Goal: Task Accomplishment & Management: Manage account settings

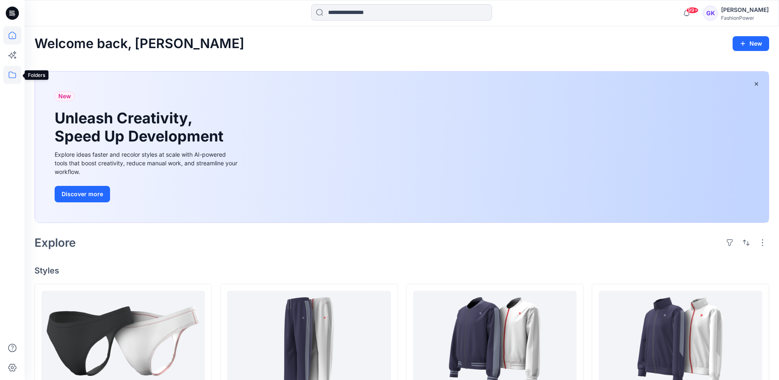
click at [9, 72] on icon at bounding box center [12, 75] width 18 height 18
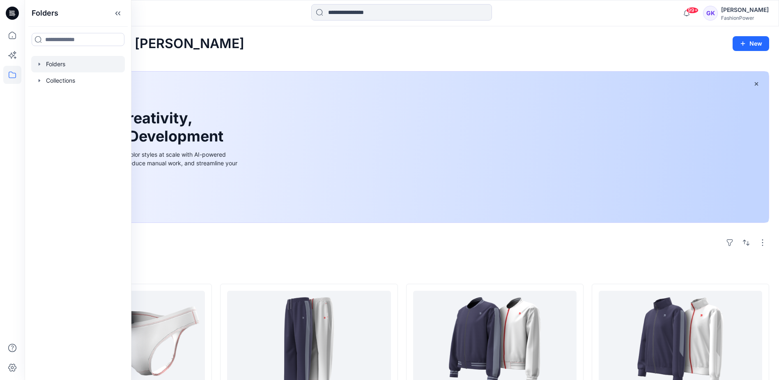
click at [39, 65] on icon "button" at bounding box center [40, 63] width 2 height 3
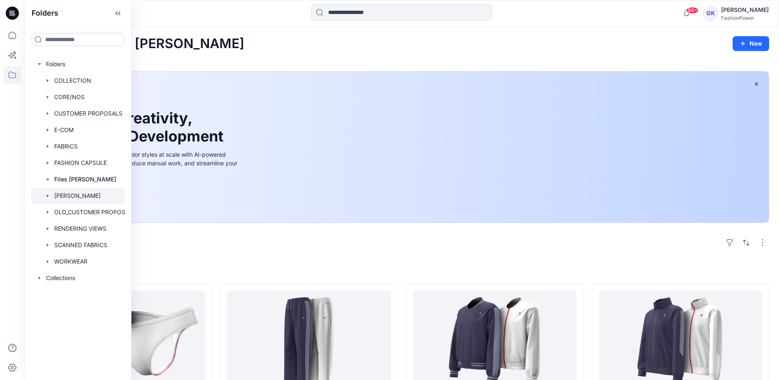
click at [67, 192] on div at bounding box center [86, 195] width 110 height 16
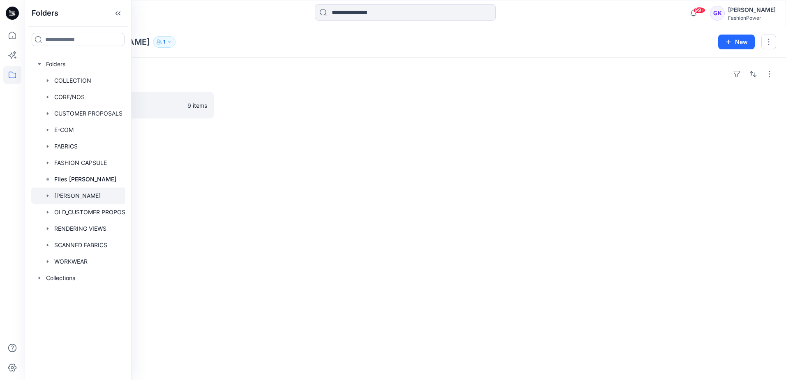
click at [440, 195] on div "Folders Trainers 9 items" at bounding box center [405, 219] width 761 height 322
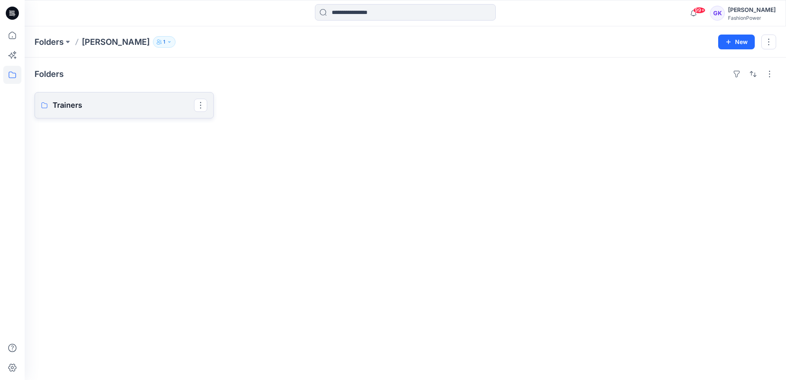
click at [111, 113] on link "Trainers" at bounding box center [124, 105] width 179 height 26
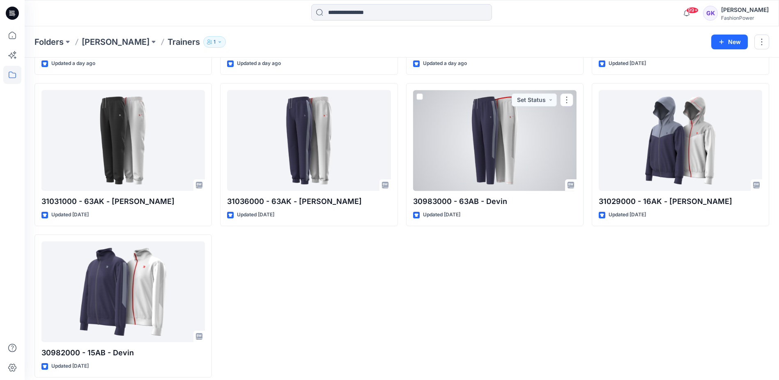
scroll to position [225, 0]
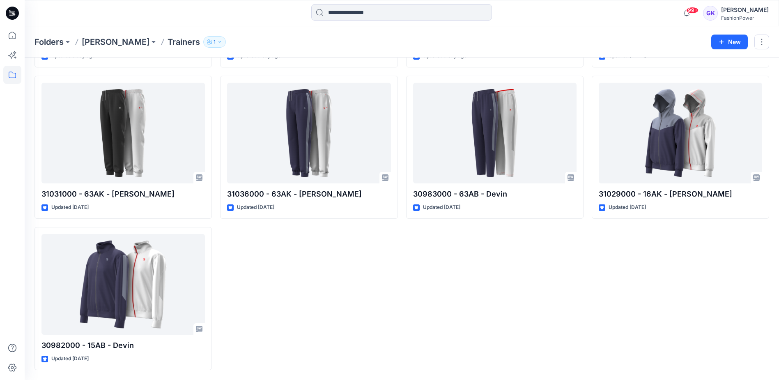
click at [508, 321] on div "30982000 - 15AB - Devin Updated a day ago 30983000 - 63AB - Devin Updated [DATE]" at bounding box center [495, 146] width 178 height 445
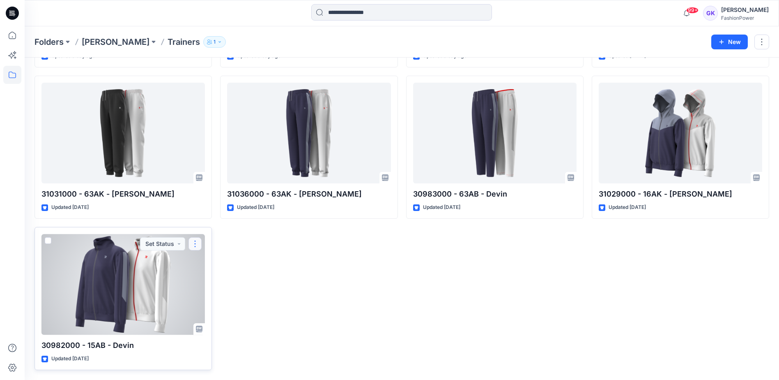
click at [197, 242] on button "button" at bounding box center [195, 243] width 13 height 13
click at [220, 324] on p "Move to" at bounding box center [216, 323] width 22 height 9
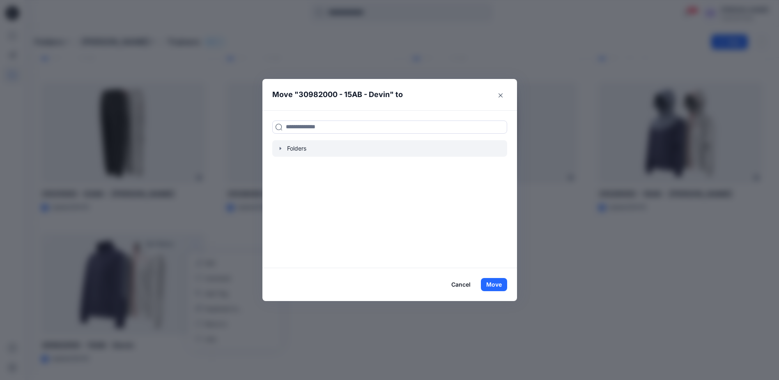
click at [299, 150] on div at bounding box center [389, 148] width 235 height 16
click at [282, 148] on icon "button" at bounding box center [280, 148] width 7 height 7
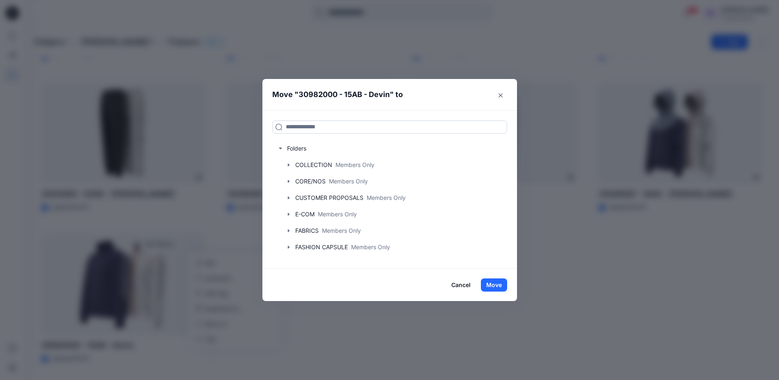
click at [307, 126] on input at bounding box center [389, 126] width 235 height 13
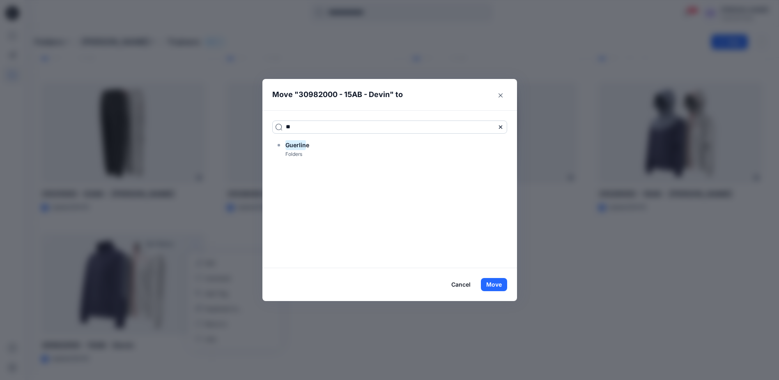
type input "*"
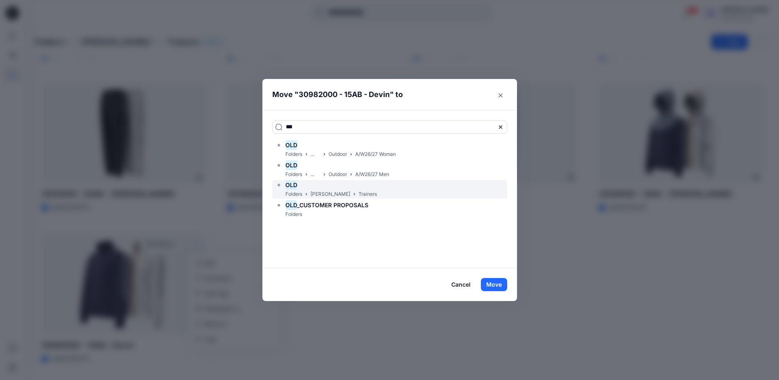
type input "***"
click at [334, 189] on div "OLD" at bounding box center [326, 185] width 101 height 10
click at [492, 283] on button "Move" at bounding box center [494, 284] width 26 height 13
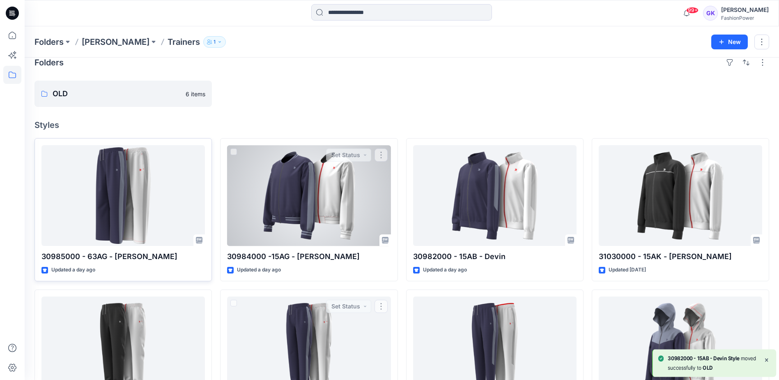
scroll to position [0, 0]
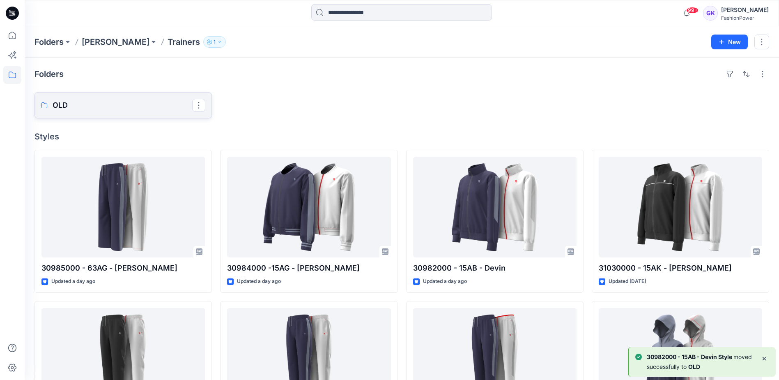
click at [108, 102] on p "OLD" at bounding box center [123, 105] width 140 height 12
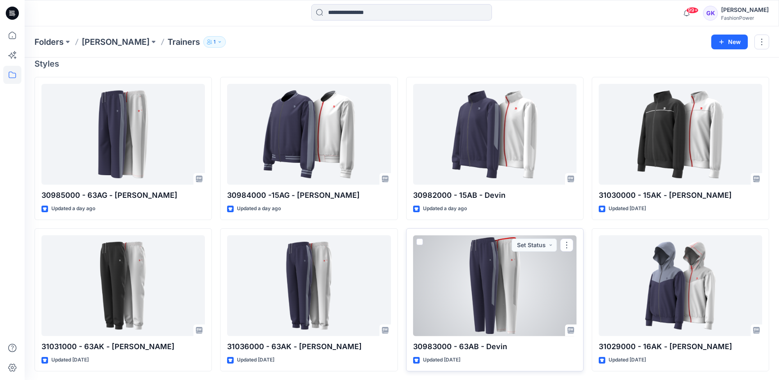
scroll to position [74, 0]
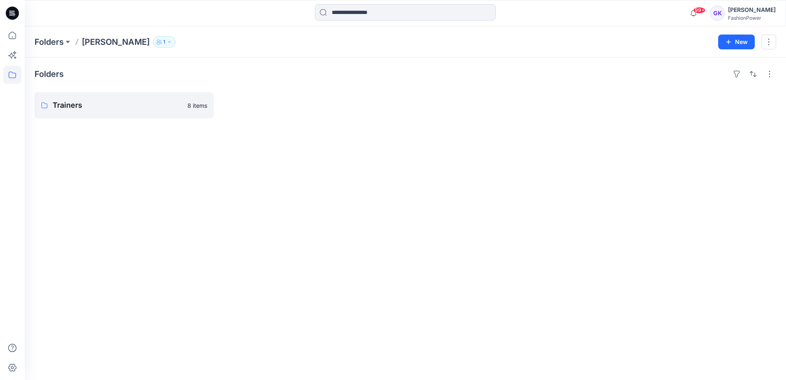
click at [275, 171] on div "Folders Trainers 8 items" at bounding box center [405, 219] width 761 height 322
click at [60, 41] on p "Folders" at bounding box center [49, 42] width 29 height 12
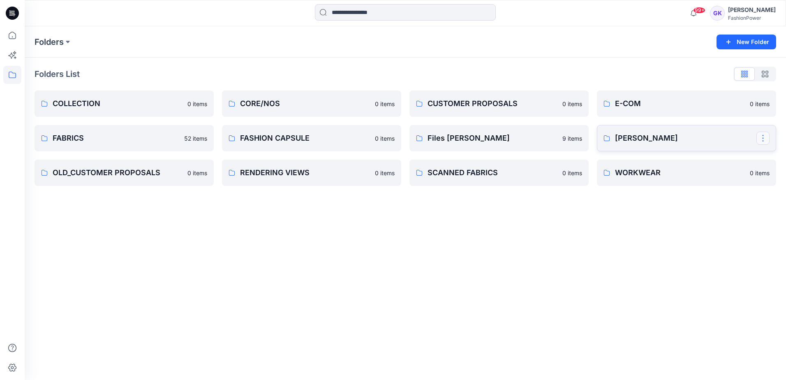
click at [766, 137] on button "button" at bounding box center [762, 137] width 13 height 13
click at [715, 155] on button "Edit" at bounding box center [723, 157] width 89 height 15
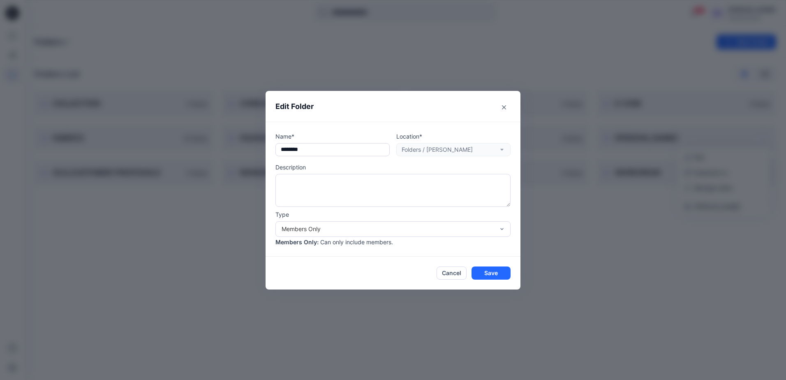
drag, startPoint x: 336, startPoint y: 151, endPoint x: 118, endPoint y: 151, distance: 218.2
click at [118, 151] on div "Edit Folder Name* ******** Location* Folders / [PERSON_NAME] Description Type M…" at bounding box center [393, 190] width 786 height 380
type input "*"
type input "**********"
click at [489, 272] on button "Save" at bounding box center [490, 272] width 39 height 13
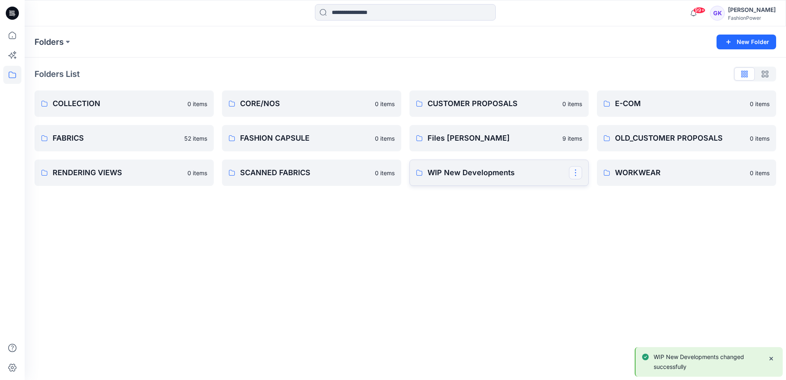
click at [576, 172] on button "button" at bounding box center [575, 172] width 13 height 13
click at [603, 224] on p "Manage Users" at bounding box center [604, 222] width 39 height 9
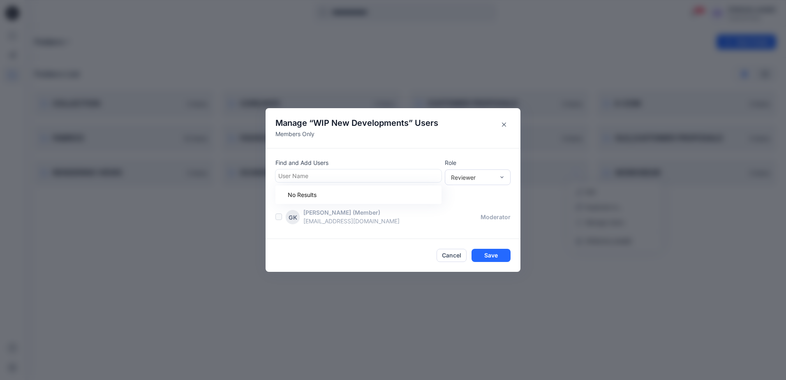
click at [319, 175] on div at bounding box center [358, 176] width 160 height 10
type input "****"
click at [323, 197] on p "[PERSON_NAME]" at bounding box center [317, 196] width 46 height 11
click at [495, 171] on div "Reviewer" at bounding box center [478, 177] width 66 height 16
click at [489, 223] on div "Moderator" at bounding box center [477, 221] width 62 height 14
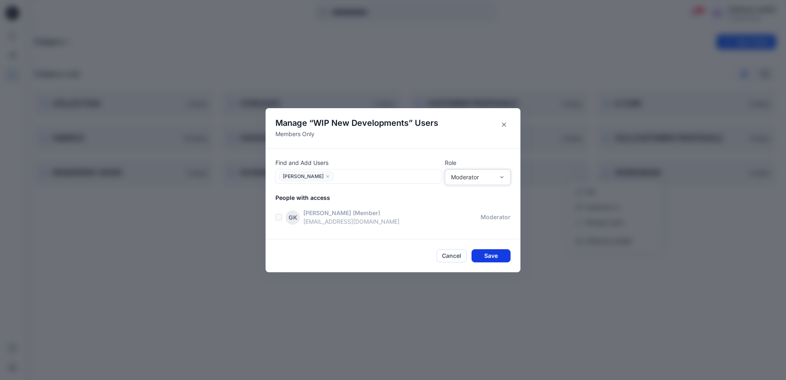
click at [489, 256] on button "Save" at bounding box center [490, 255] width 39 height 13
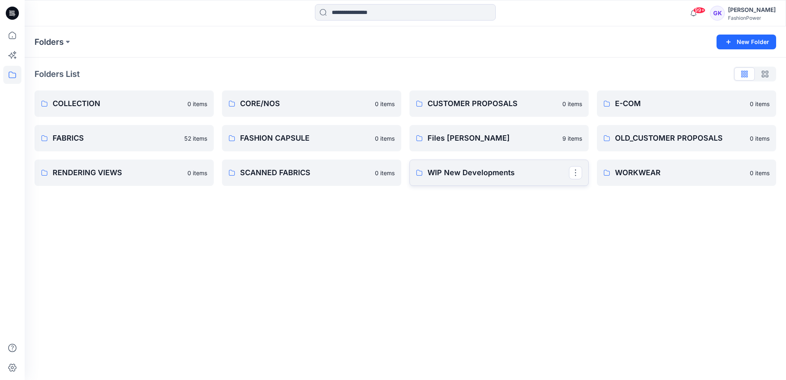
click at [496, 175] on p "WIP New Developments" at bounding box center [497, 173] width 141 height 12
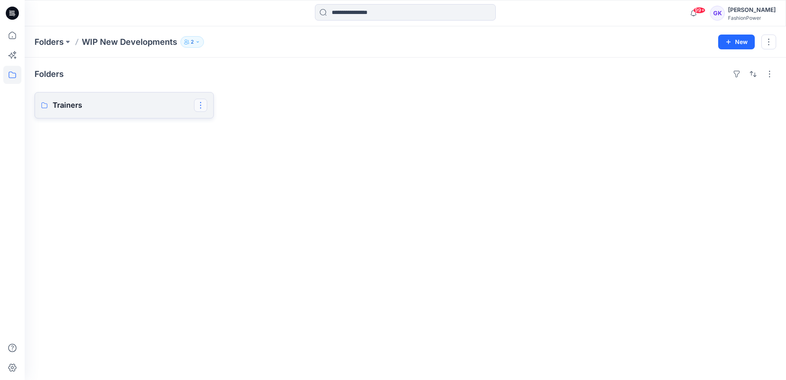
click at [204, 101] on button "button" at bounding box center [200, 105] width 13 height 13
click at [217, 122] on p "Edit" at bounding box center [215, 124] width 10 height 9
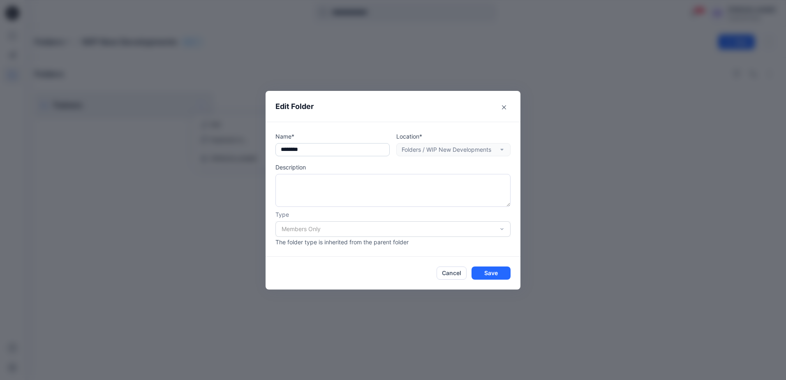
click at [336, 150] on input "********" at bounding box center [332, 149] width 114 height 13
type input "**********"
click at [460, 272] on button "Cancel" at bounding box center [451, 272] width 30 height 13
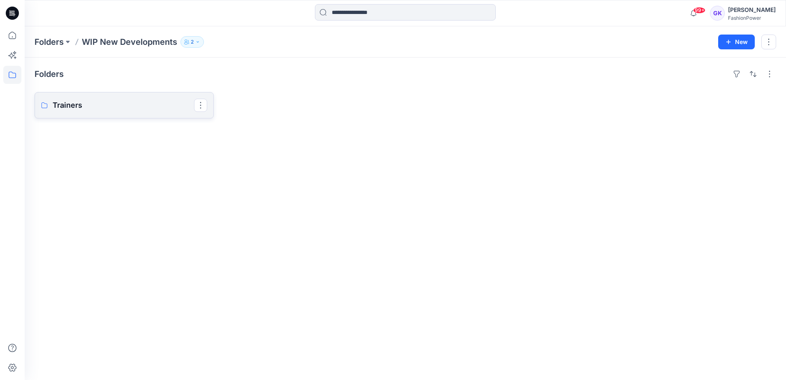
click at [113, 104] on p "Trainers" at bounding box center [123, 105] width 141 height 12
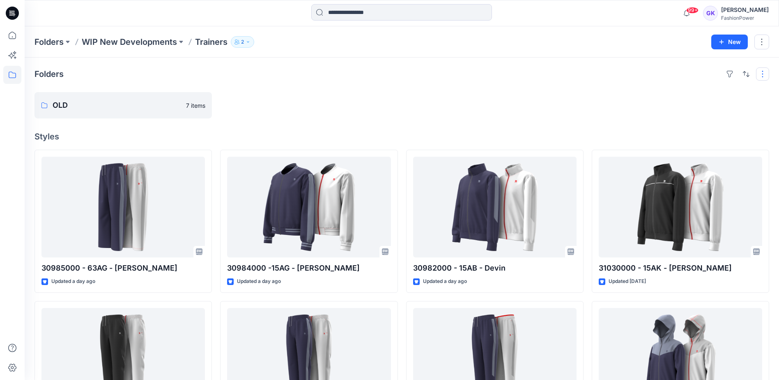
click at [765, 74] on button "button" at bounding box center [762, 73] width 13 height 13
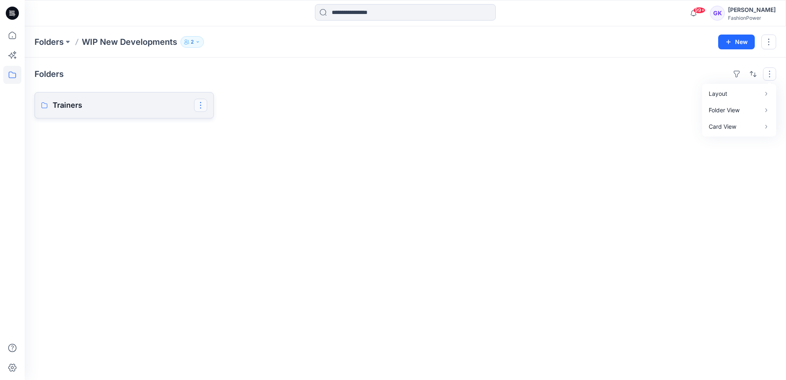
click at [199, 103] on button "button" at bounding box center [200, 105] width 13 height 13
click at [228, 126] on button "Edit" at bounding box center [240, 124] width 89 height 15
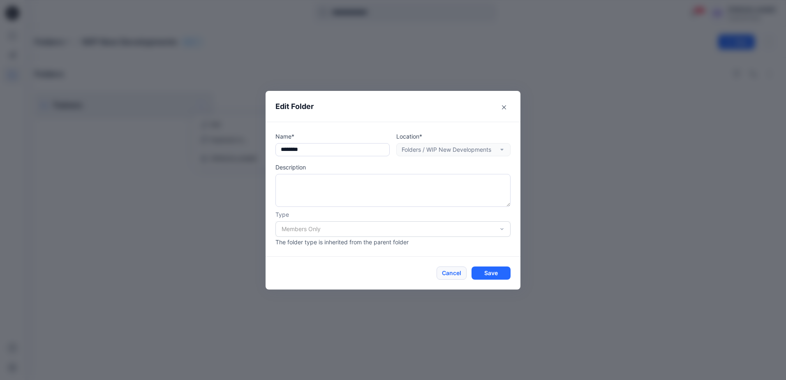
click at [451, 272] on button "Cancel" at bounding box center [451, 272] width 30 height 13
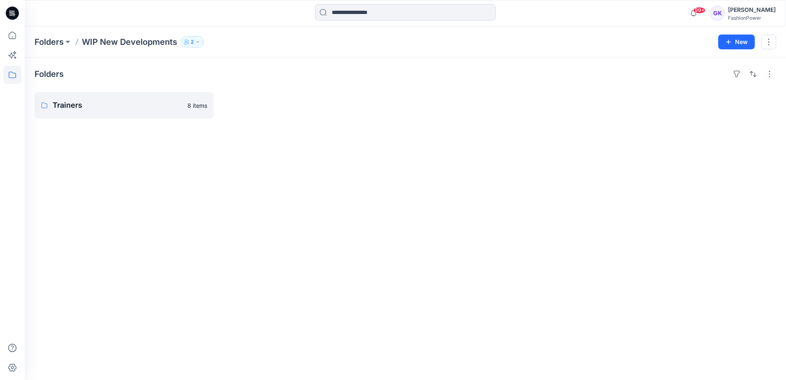
click at [189, 224] on div "Folders Trainers 8 items" at bounding box center [405, 219] width 761 height 322
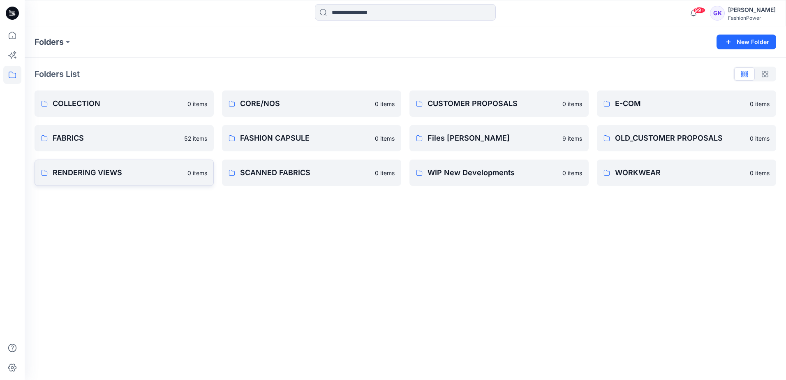
click at [194, 183] on link "RENDERING VIEWS 0 items" at bounding box center [124, 172] width 179 height 26
click at [303, 228] on div "Folders New Folder Folders List COLLECTION 0 items FABRICS 52 items RENDERING V…" at bounding box center [405, 202] width 761 height 353
click at [579, 171] on button "button" at bounding box center [575, 172] width 13 height 13
click at [617, 218] on p "Manage Users" at bounding box center [604, 222] width 39 height 9
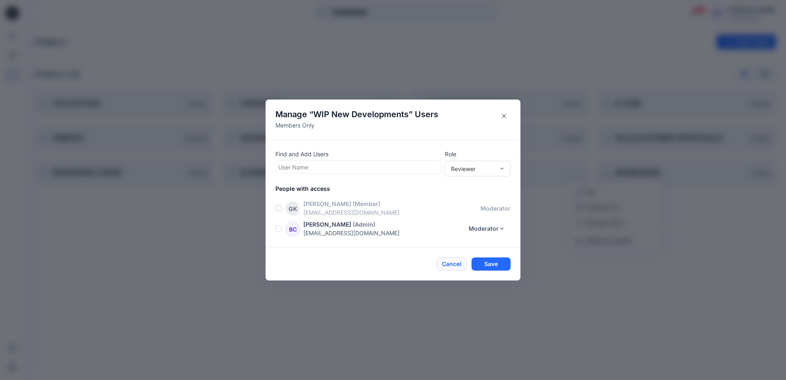
click at [454, 262] on button "Cancel" at bounding box center [451, 263] width 30 height 13
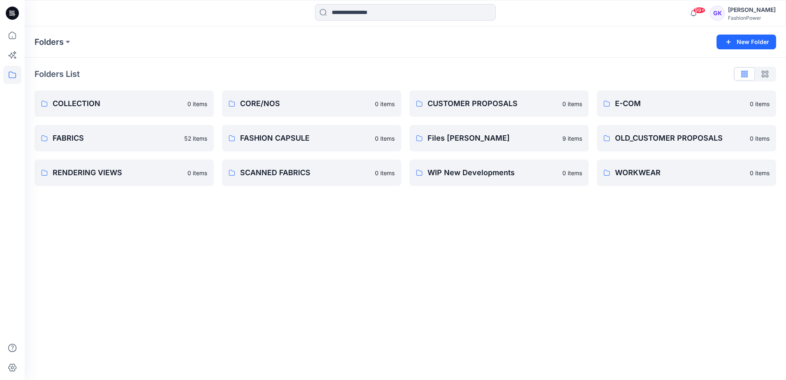
click at [401, 260] on div "Folders New Folder Folders List COLLECTION 0 items FABRICS 52 items RENDERING V…" at bounding box center [405, 202] width 761 height 353
